Goal: Information Seeking & Learning: Find specific page/section

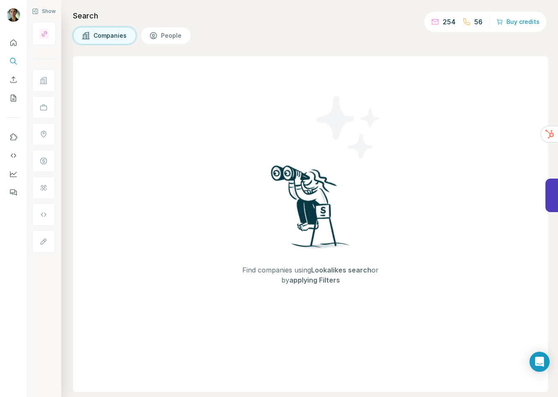
click at [107, 35] on span "Companies" at bounding box center [111, 35] width 34 height 8
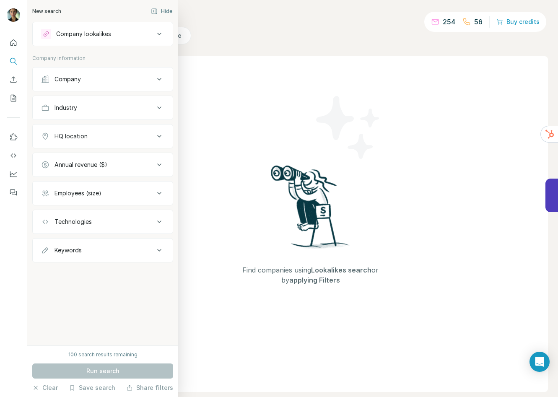
click at [73, 76] on div "Company" at bounding box center [68, 79] width 26 height 8
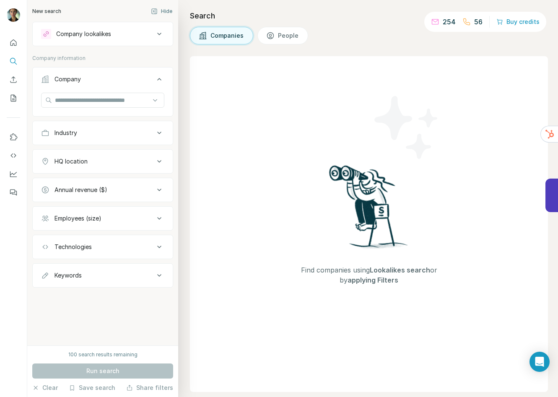
click at [87, 132] on div "Industry" at bounding box center [97, 133] width 113 height 8
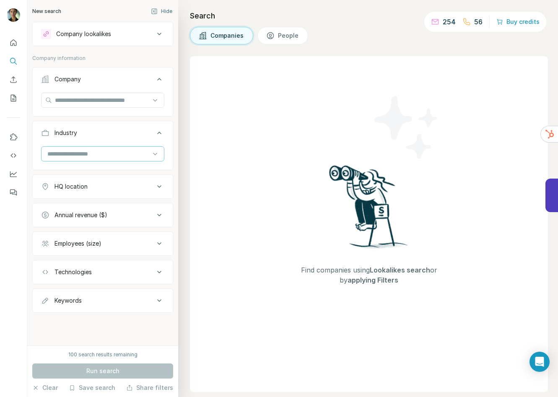
click at [87, 155] on input at bounding box center [99, 153] width 104 height 9
type input "****"
click at [86, 171] on div "SaaS" at bounding box center [102, 173] width 109 height 8
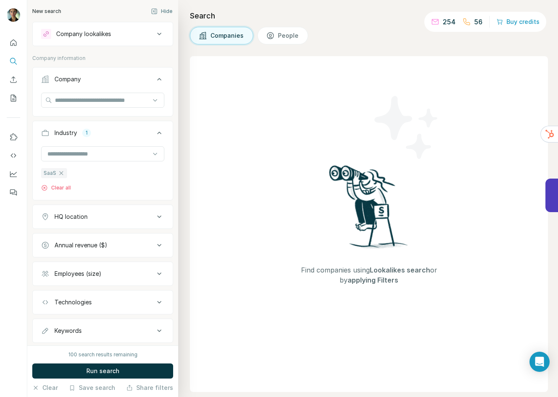
click at [83, 214] on div "HQ location" at bounding box center [71, 217] width 33 height 8
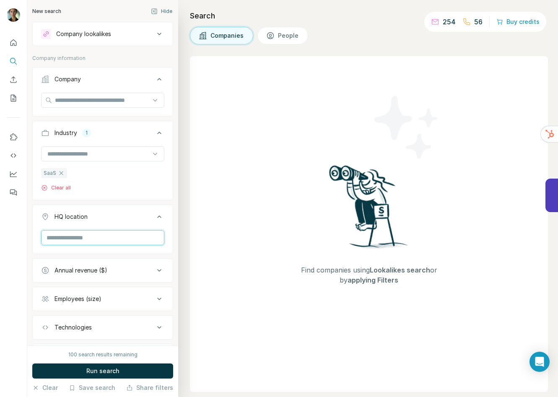
click at [79, 240] on input "text" at bounding box center [102, 237] width 123 height 15
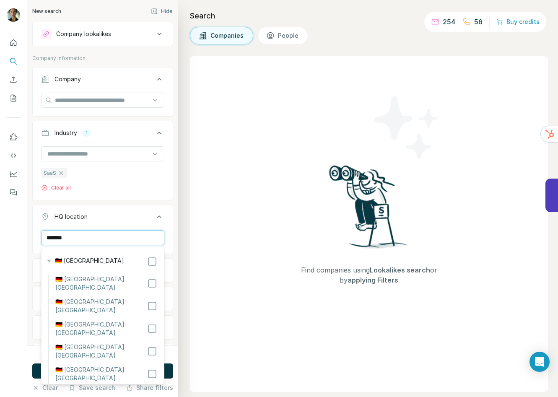
type input "*******"
click at [88, 298] on label "🇩🇪 [GEOGRAPHIC_DATA]: [GEOGRAPHIC_DATA]" at bounding box center [101, 306] width 92 height 17
click at [138, 298] on li "🇩🇪 [GEOGRAPHIC_DATA]: [GEOGRAPHIC_DATA]" at bounding box center [102, 309] width 109 height 23
click at [200, 178] on div "Find companies using Lookalikes search or by applying Filters" at bounding box center [369, 224] width 358 height 336
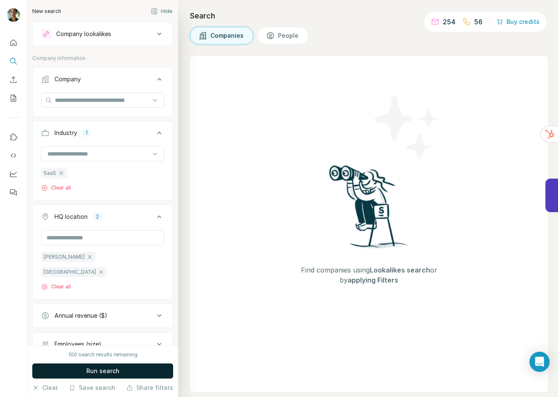
click at [92, 370] on span "Run search" at bounding box center [102, 371] width 33 height 8
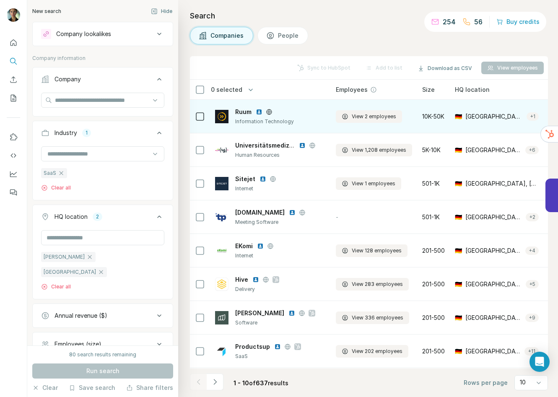
click at [259, 110] on img at bounding box center [259, 112] width 7 height 7
click at [244, 111] on span "Ruum" at bounding box center [243, 112] width 16 height 8
click at [383, 116] on span "View 2 employees" at bounding box center [374, 117] width 44 height 8
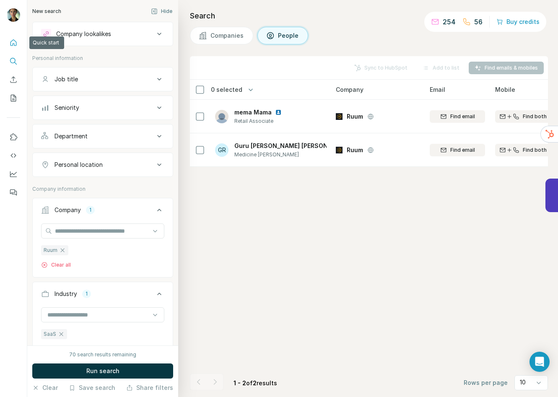
click at [13, 44] on icon "Quick start" at bounding box center [13, 42] width 6 height 6
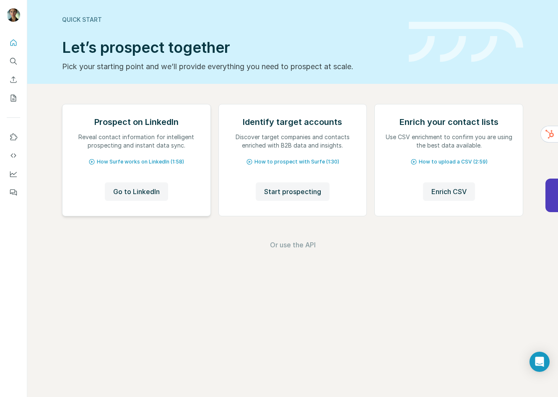
click at [164, 191] on div "Prospect on LinkedIn Reveal contact information for intelligent prospecting and…" at bounding box center [137, 160] width 148 height 112
click at [132, 201] on button "Go to LinkedIn" at bounding box center [136, 191] width 63 height 18
click at [279, 197] on span "Start prospecting" at bounding box center [292, 192] width 57 height 10
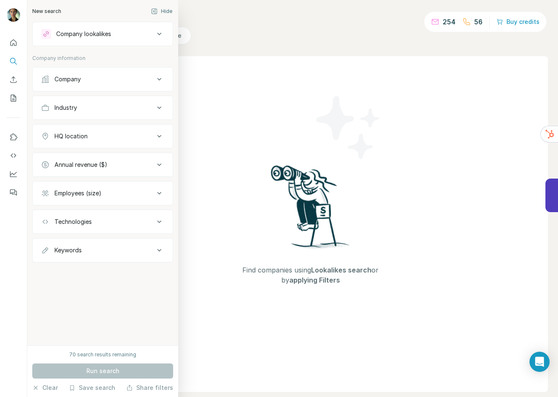
click at [81, 32] on div "Company lookalikes" at bounding box center [83, 34] width 55 height 8
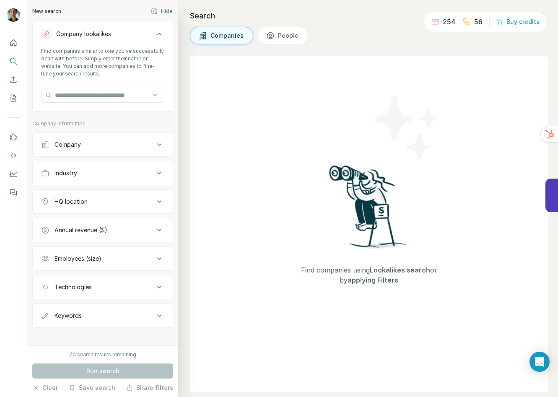
click at [287, 39] on span "People" at bounding box center [288, 35] width 21 height 8
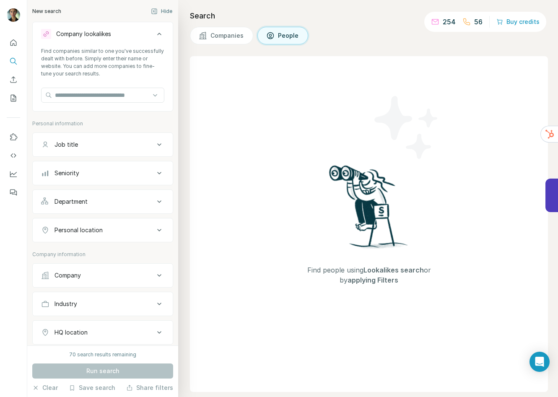
click at [79, 146] on div "Job title" at bounding box center [97, 145] width 113 height 8
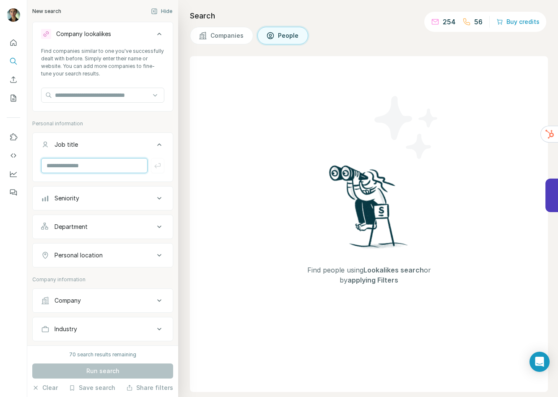
click at [73, 170] on input "text" at bounding box center [94, 165] width 107 height 15
type input "**********"
click at [115, 194] on div "Seniority" at bounding box center [97, 198] width 113 height 8
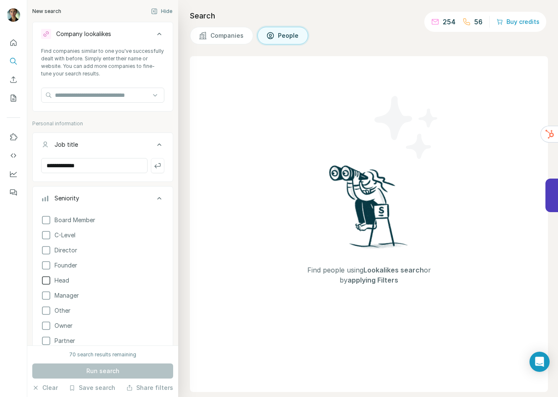
click at [59, 280] on span "Head" at bounding box center [60, 280] width 18 height 8
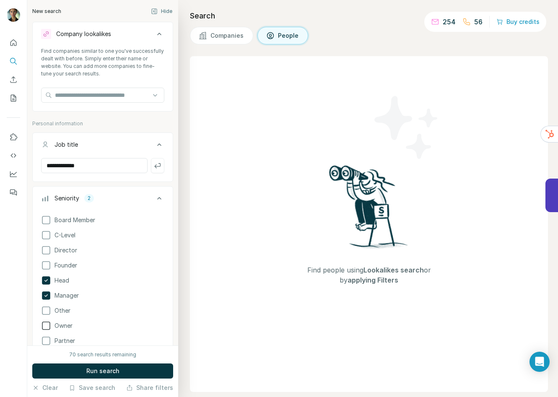
click at [62, 326] on span "Owner" at bounding box center [61, 326] width 21 height 8
click at [195, 232] on div "Find people using Lookalikes search or by applying Filters" at bounding box center [369, 224] width 358 height 336
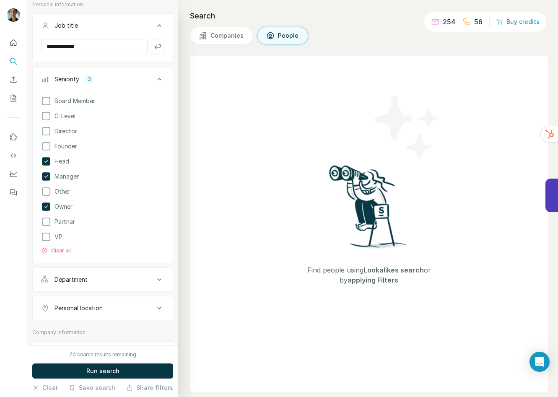
scroll to position [153, 0]
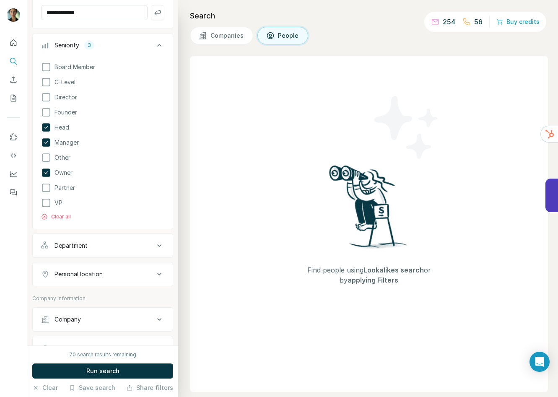
click at [105, 242] on div "Department" at bounding box center [97, 246] width 113 height 8
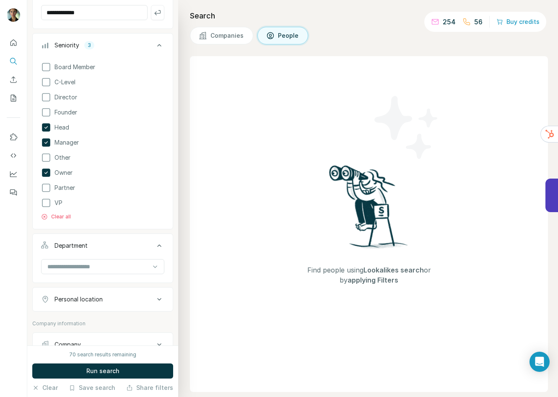
click at [98, 302] on div "Personal location" at bounding box center [79, 299] width 48 height 8
click at [94, 315] on input "text" at bounding box center [102, 320] width 123 height 15
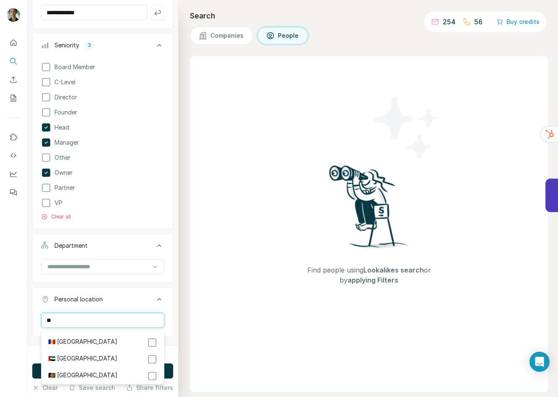
type input "*"
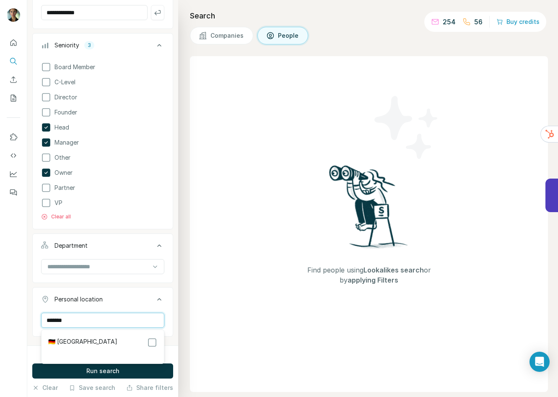
type input "*******"
click at [89, 340] on div "🇩🇪 [GEOGRAPHIC_DATA]" at bounding box center [102, 343] width 109 height 10
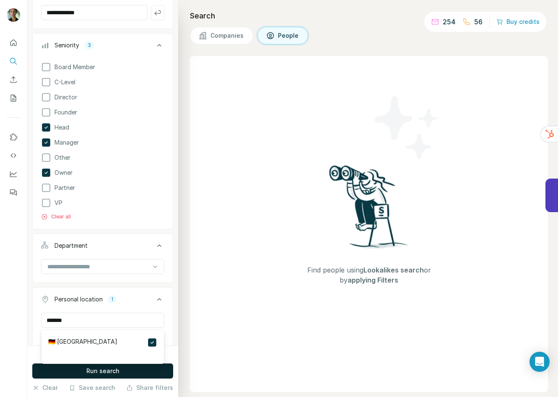
click at [114, 372] on span "Run search" at bounding box center [102, 371] width 33 height 8
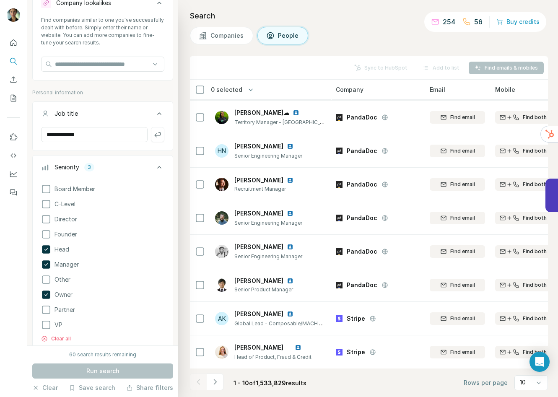
scroll to position [16, 0]
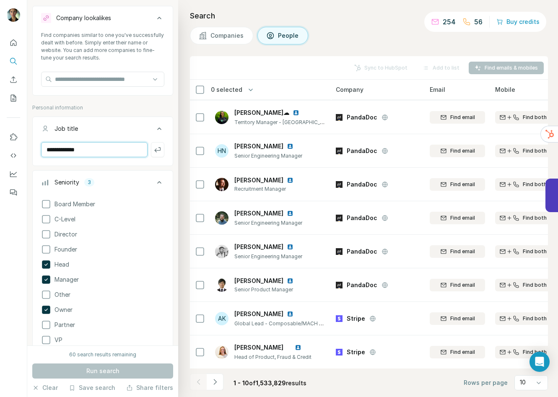
click at [109, 147] on input "**********" at bounding box center [94, 149] width 107 height 15
type input "**********"
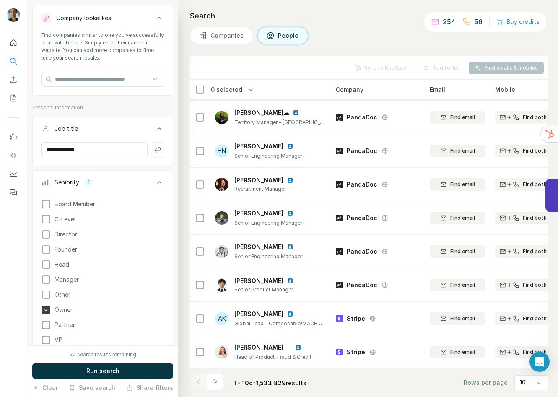
click at [60, 305] on label "Owner" at bounding box center [56, 310] width 31 height 10
click at [65, 367] on button "Run search" at bounding box center [102, 371] width 141 height 15
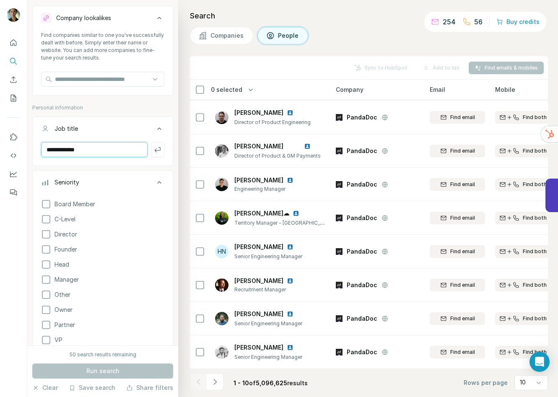
click at [97, 149] on input "**********" at bounding box center [94, 149] width 107 height 15
click at [160, 151] on icon "button" at bounding box center [158, 150] width 8 height 8
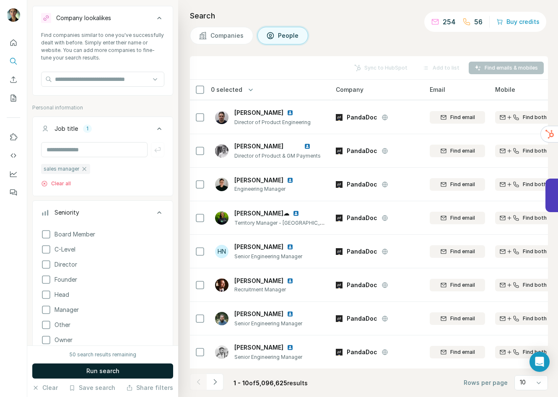
click at [111, 372] on span "Run search" at bounding box center [102, 371] width 33 height 8
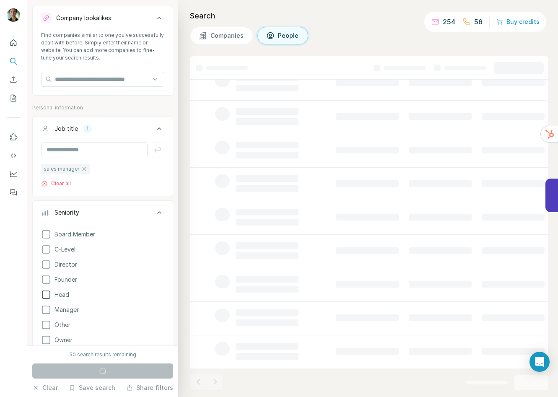
click at [66, 295] on span "Head" at bounding box center [60, 295] width 18 height 8
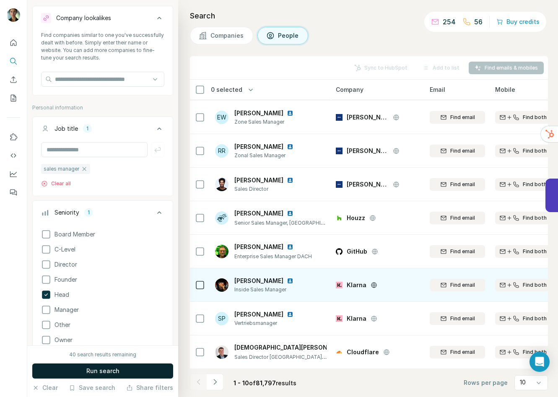
click at [287, 282] on img at bounding box center [290, 281] width 7 height 7
